Goal: Find specific page/section: Find specific page/section

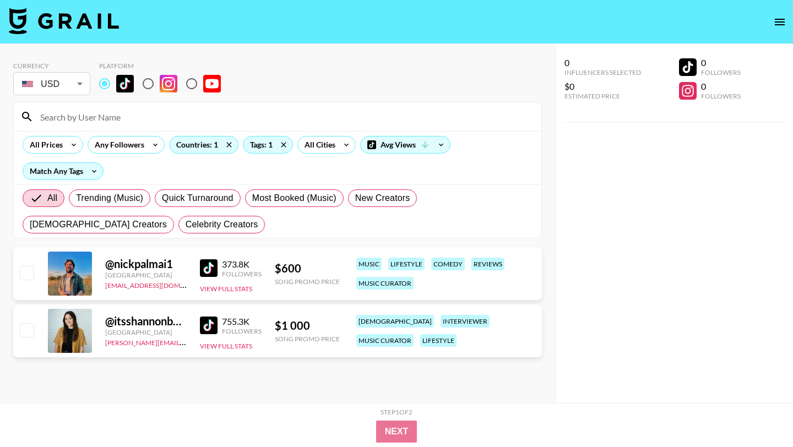
click at [122, 121] on input at bounding box center [284, 117] width 501 height 18
paste input "@amynahazeez"
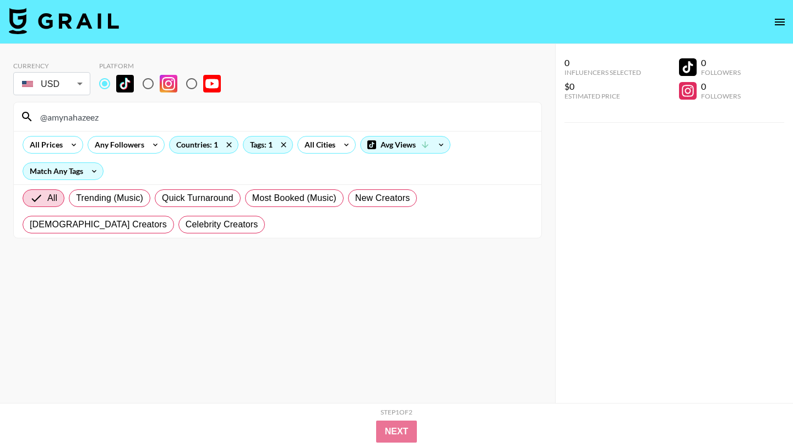
drag, startPoint x: 110, startPoint y: 121, endPoint x: 0, endPoint y: 119, distance: 109.5
click at [0, 121] on div "Currency USD USD ​ Platform @amynahazeez All Prices Any Followers Countries: 1 …" at bounding box center [277, 245] width 555 height 403
paste input "pvonoah"
click at [122, 249] on section "Currency USD USD ​ Platform @pvonoah All Prices Any Followers Countries: 1 Tags…" at bounding box center [277, 232] width 528 height 359
click at [281, 143] on icon at bounding box center [283, 144] width 5 height 5
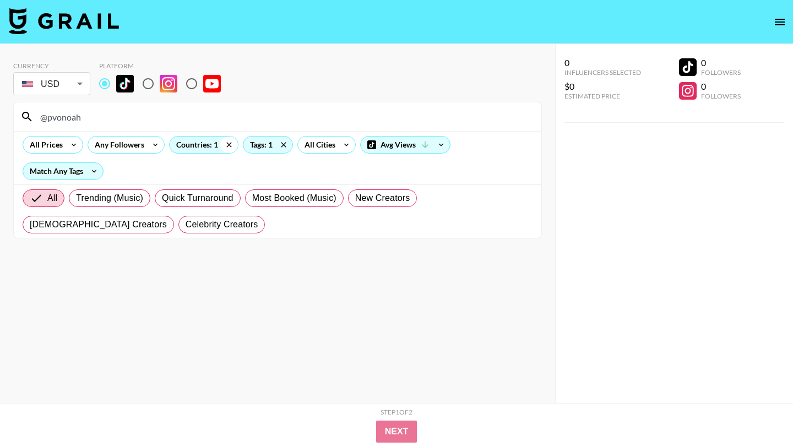
click at [228, 142] on icon at bounding box center [229, 144] width 18 height 17
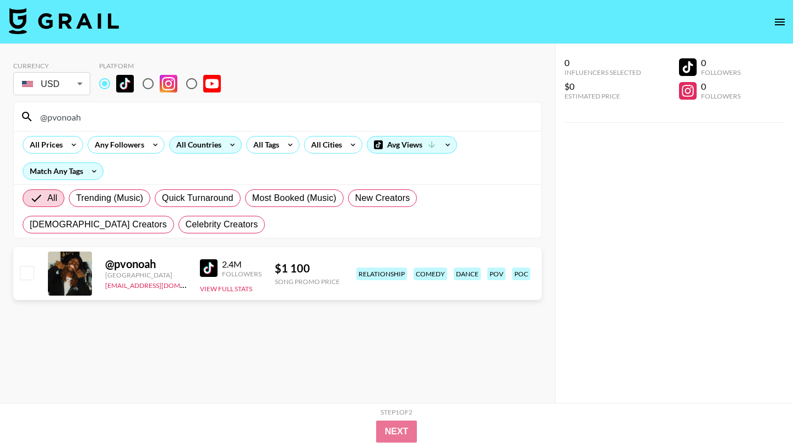
click at [214, 265] on img at bounding box center [209, 268] width 18 height 18
drag, startPoint x: 91, startPoint y: 118, endPoint x: 0, endPoint y: 118, distance: 91.4
click at [0, 118] on div "Currency USD USD ​ Platform @pvonoah All Prices Any Followers All Countries All…" at bounding box center [277, 245] width 555 height 403
paste input "jadennewmannn"
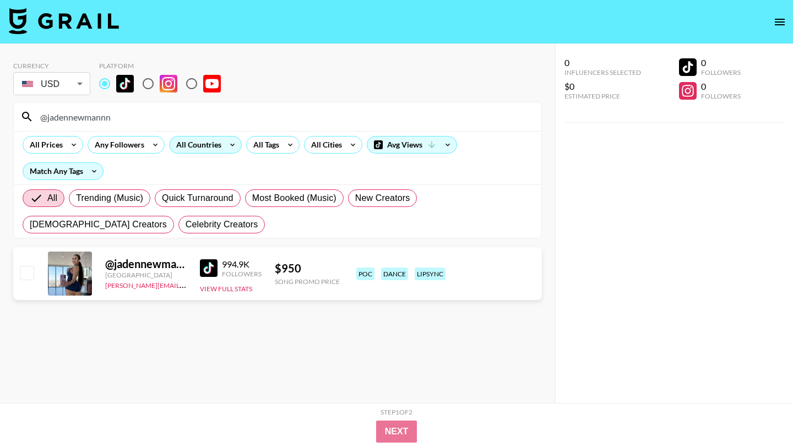
click at [209, 259] on img at bounding box center [209, 268] width 18 height 18
drag, startPoint x: 125, startPoint y: 116, endPoint x: 0, endPoint y: 116, distance: 124.9
click at [0, 116] on div "Currency USD USD ​ Platform @jadennewmannn All Prices Any Followers All Countri…" at bounding box center [277, 245] width 555 height 403
paste input "babyyrinaa"
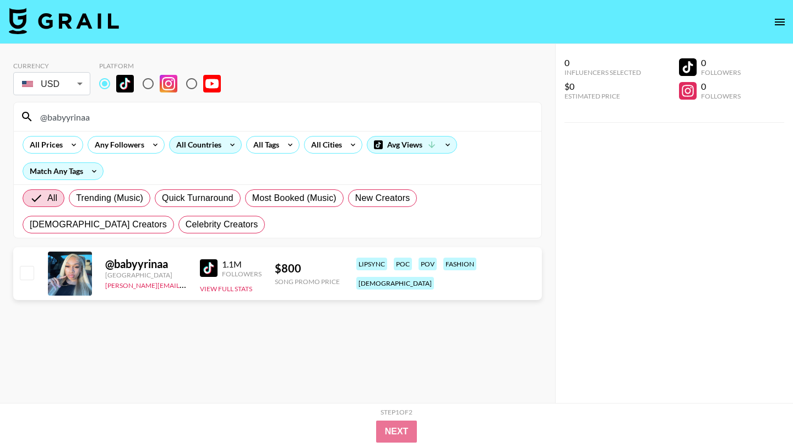
click at [206, 263] on img at bounding box center [209, 268] width 18 height 18
drag, startPoint x: 103, startPoint y: 121, endPoint x: 19, endPoint y: 121, distance: 84.8
click at [19, 121] on div "@babyyrinaa" at bounding box center [277, 116] width 527 height 29
paste input "niyaaa_unique"
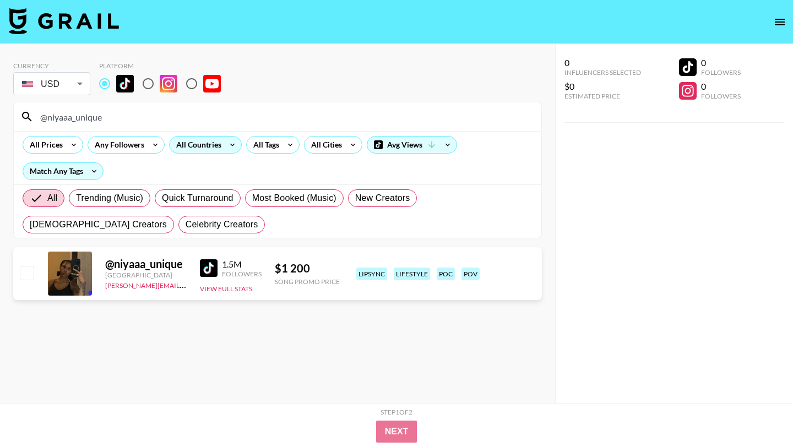
paste input "pvonoah"
drag, startPoint x: 111, startPoint y: 116, endPoint x: 0, endPoint y: 116, distance: 110.6
click at [0, 116] on div "Currency USD USD ​ Platform @niyaaa_unique All Prices Any Followers All Countri…" at bounding box center [277, 245] width 555 height 403
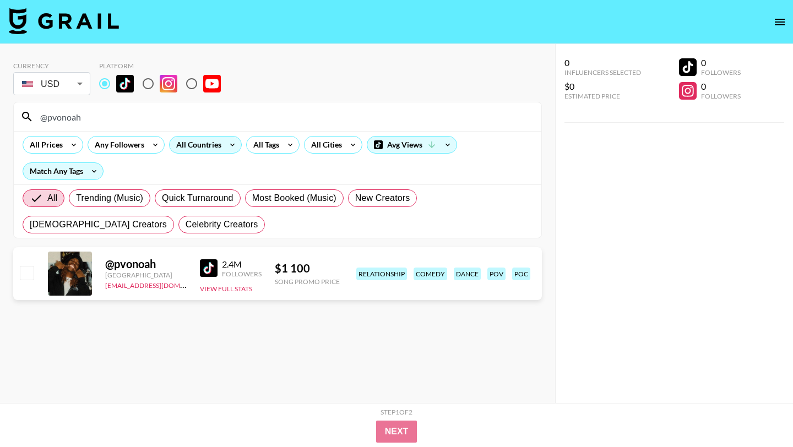
drag, startPoint x: 133, startPoint y: 118, endPoint x: 2, endPoint y: 118, distance: 131.5
click at [2, 118] on div "Currency USD USD ​ Platform @pvonoah All Prices Any Followers All Countries All…" at bounding box center [277, 245] width 555 height 403
paste input "jadennewmannn"
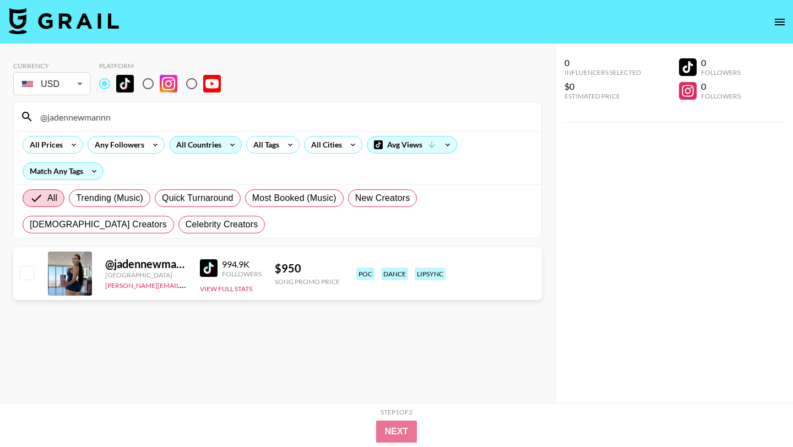
drag, startPoint x: 123, startPoint y: 121, endPoint x: 0, endPoint y: 121, distance: 123.3
click at [0, 121] on div "Currency USD USD ​ Platform @jadennewmannn All Prices Any Followers All Countri…" at bounding box center [277, 245] width 555 height 403
paste input "rramiyamariee"
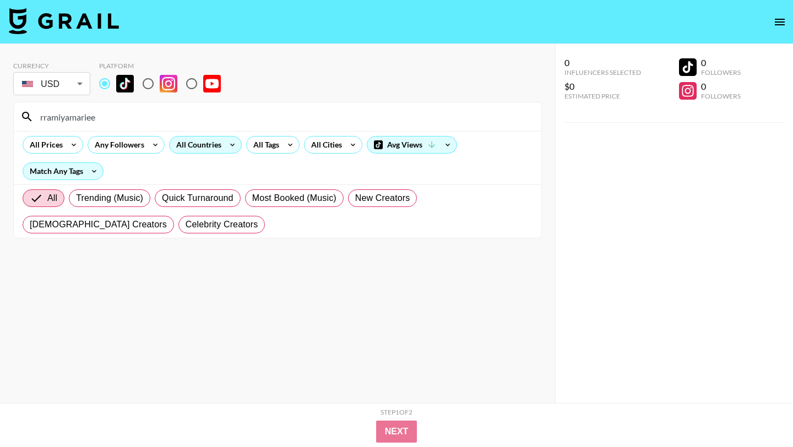
drag, startPoint x: 122, startPoint y: 113, endPoint x: 18, endPoint y: 113, distance: 103.5
click at [18, 113] on div "rramiyamariee" at bounding box center [277, 116] width 527 height 29
paste input "@beautyofliyah"
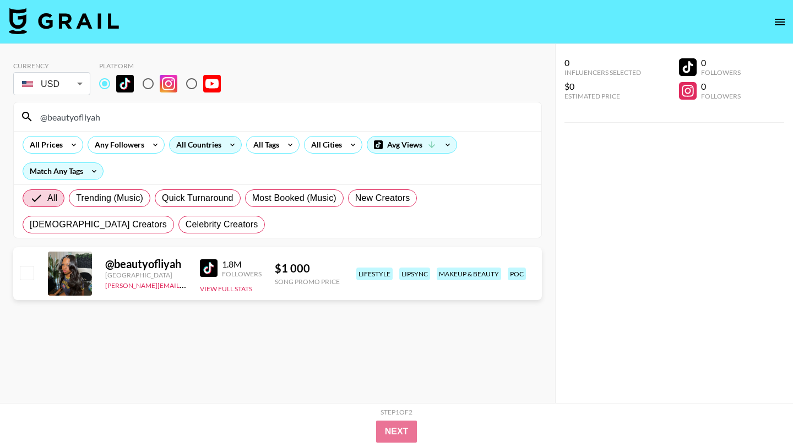
type input "@beautyofliyah"
click at [207, 271] on img at bounding box center [209, 268] width 18 height 18
